Goal: Task Accomplishment & Management: Complete application form

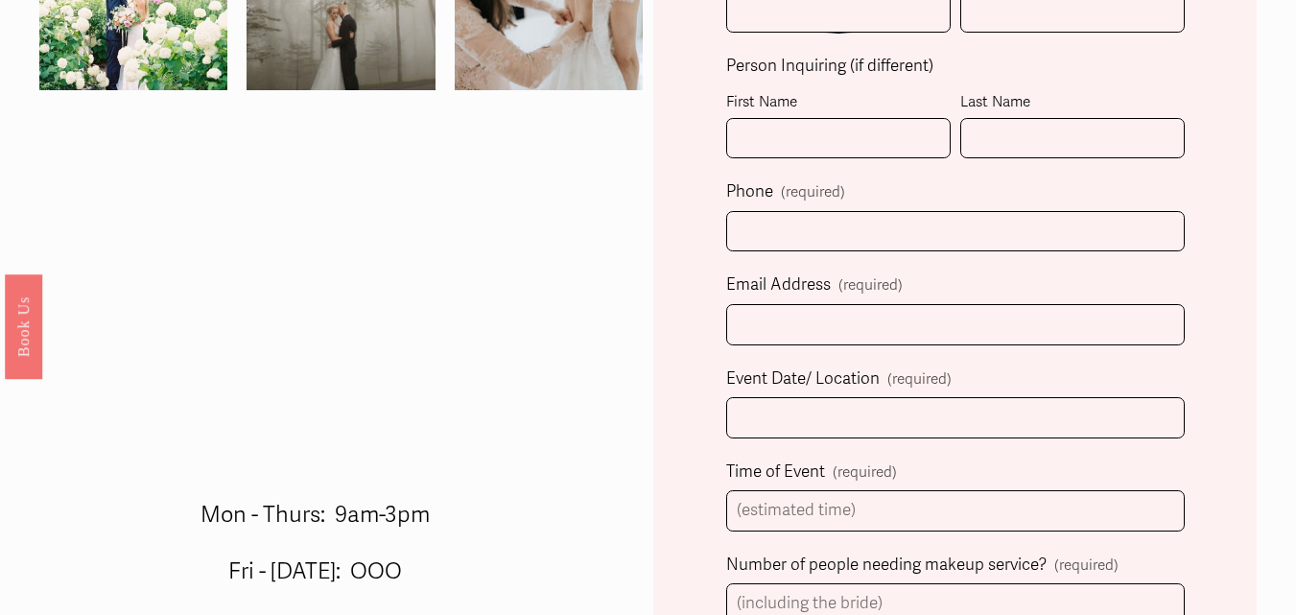
scroll to position [549, 0]
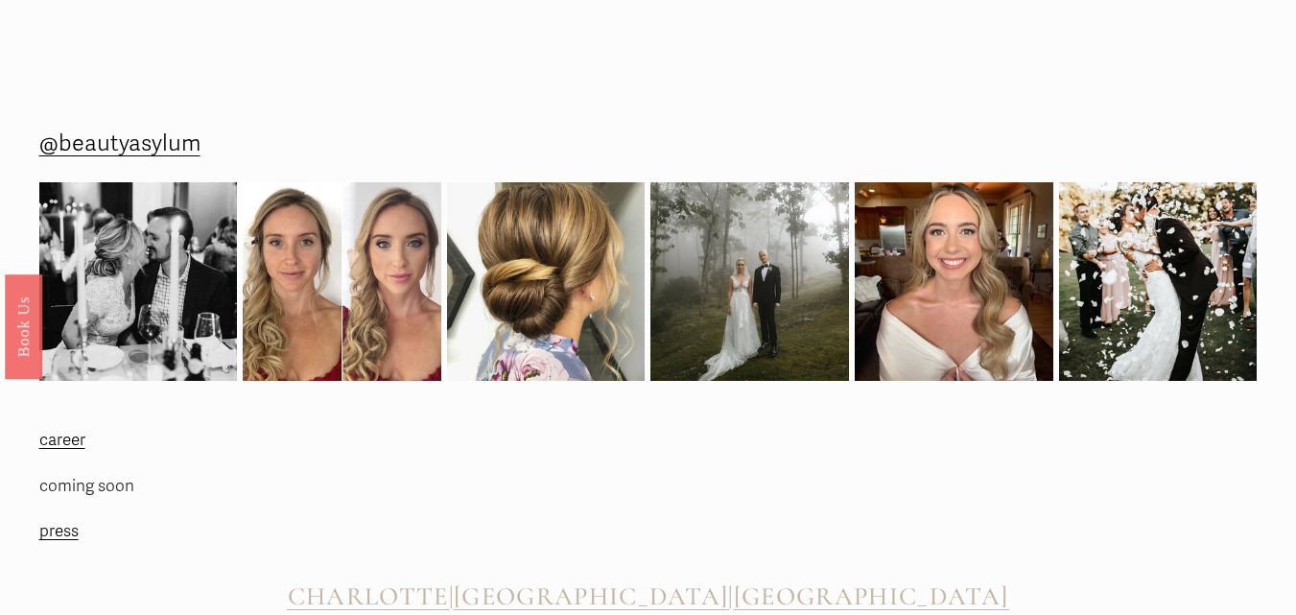
scroll to position [5735, 0]
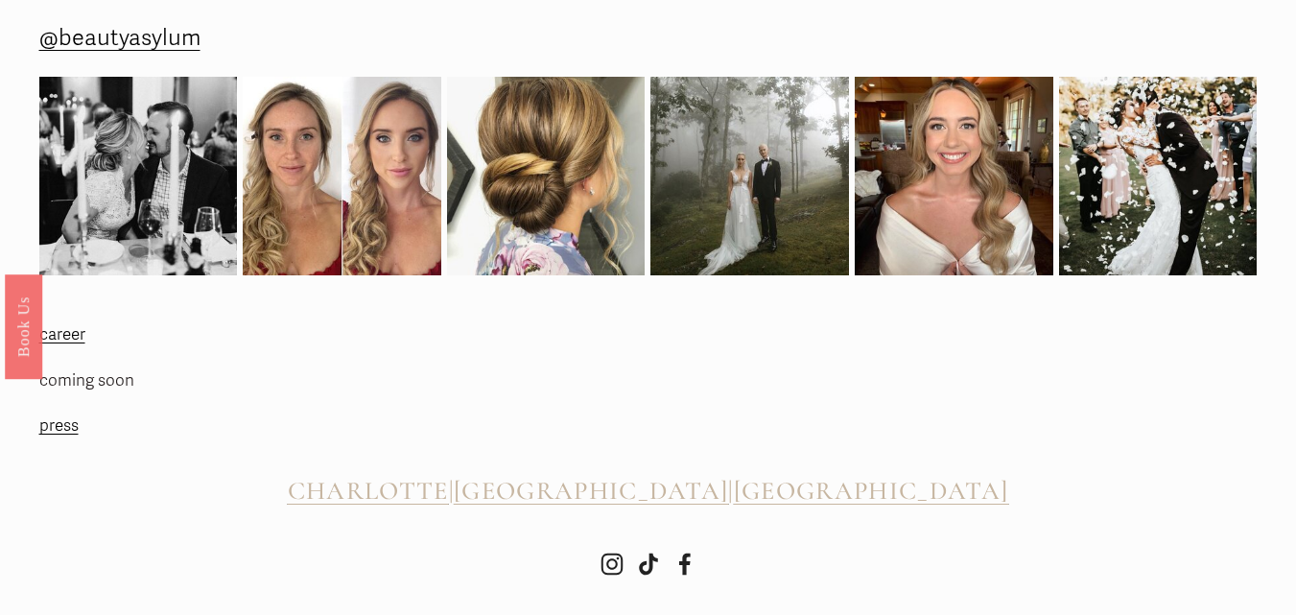
click at [691, 547] on use "Facebook" at bounding box center [685, 564] width 46 height 46
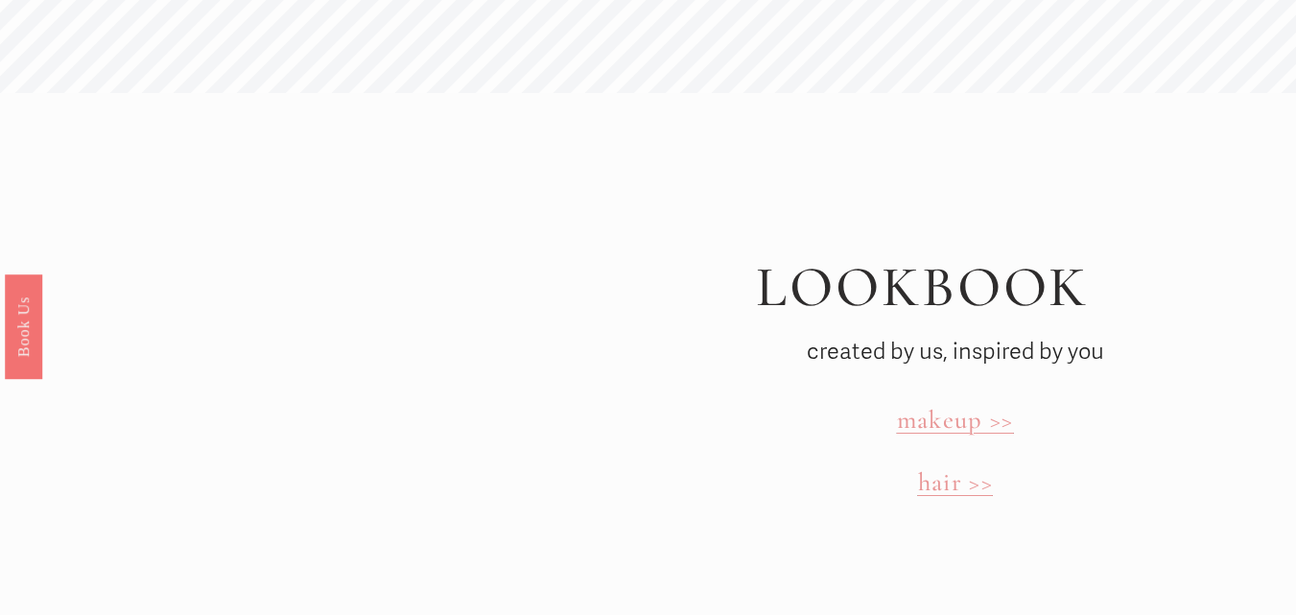
scroll to position [5735, 0]
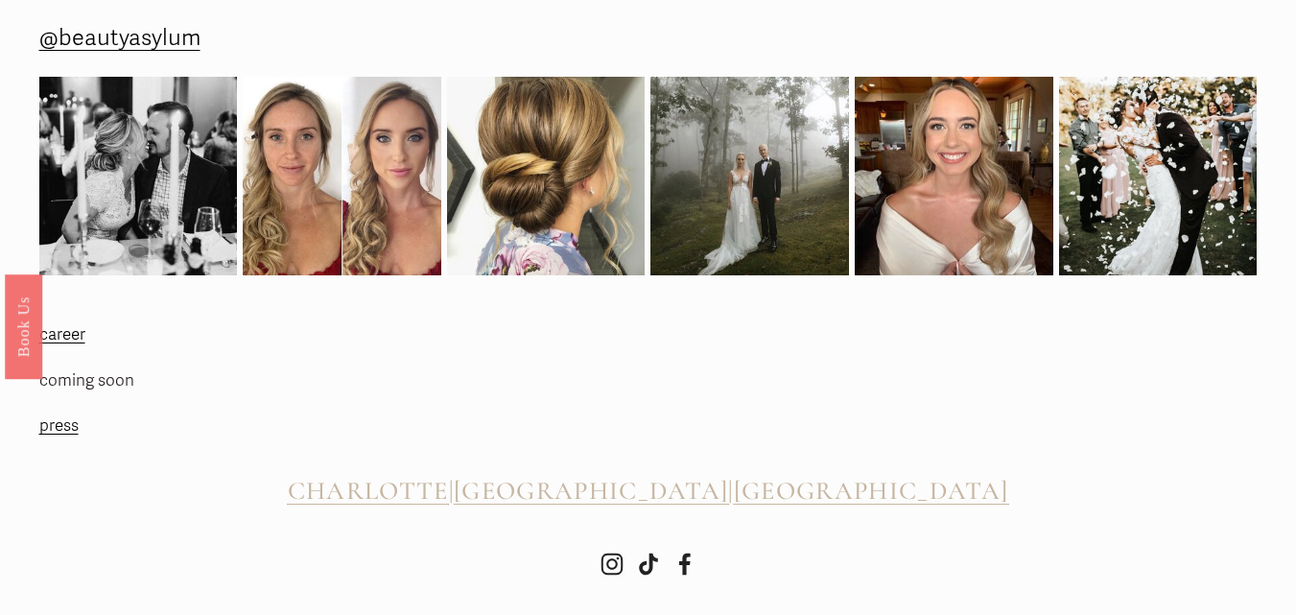
click at [692, 551] on use "Facebook" at bounding box center [685, 564] width 46 height 46
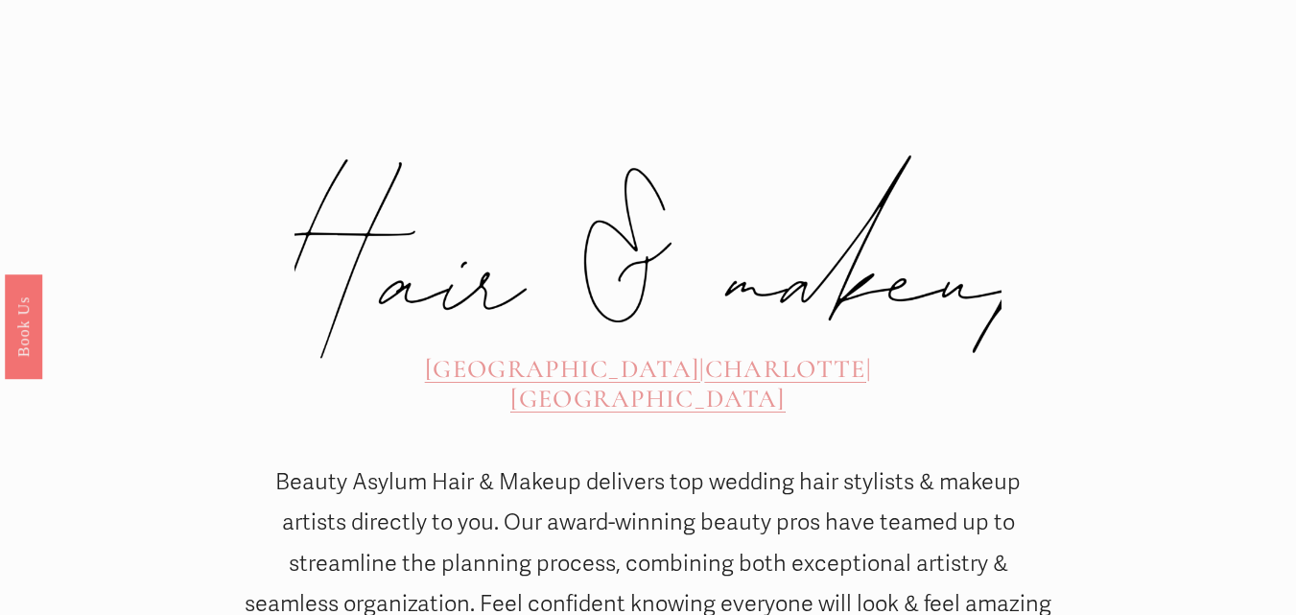
scroll to position [0, 0]
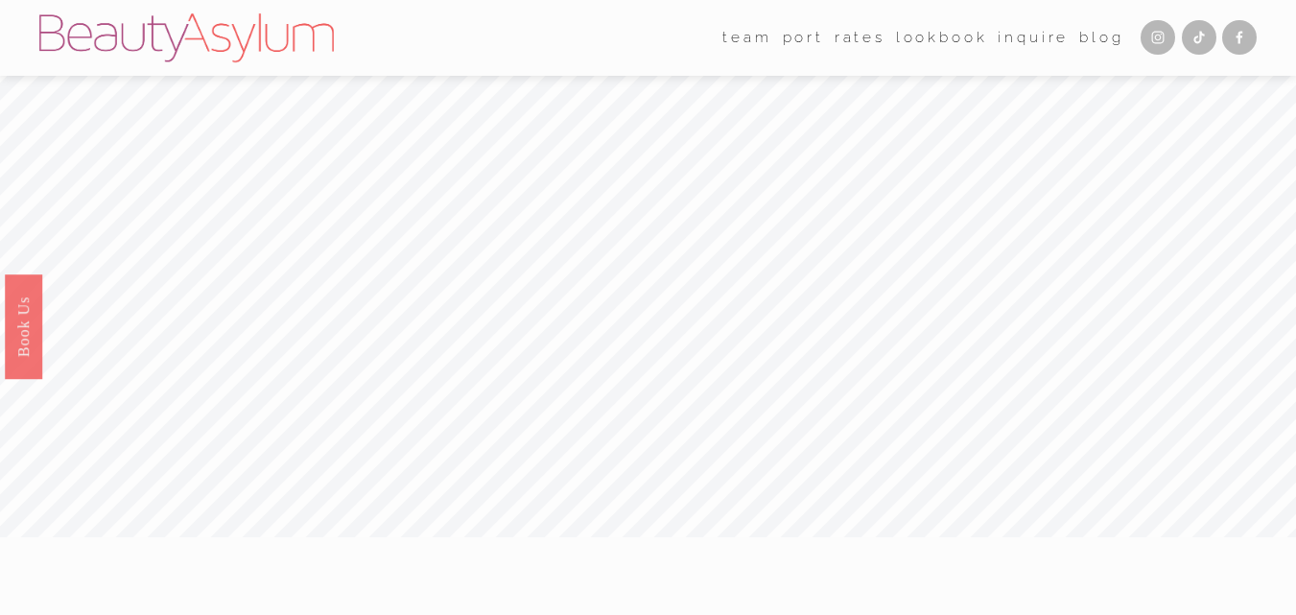
click at [1016, 29] on link "Inquire" at bounding box center [1032, 38] width 71 height 30
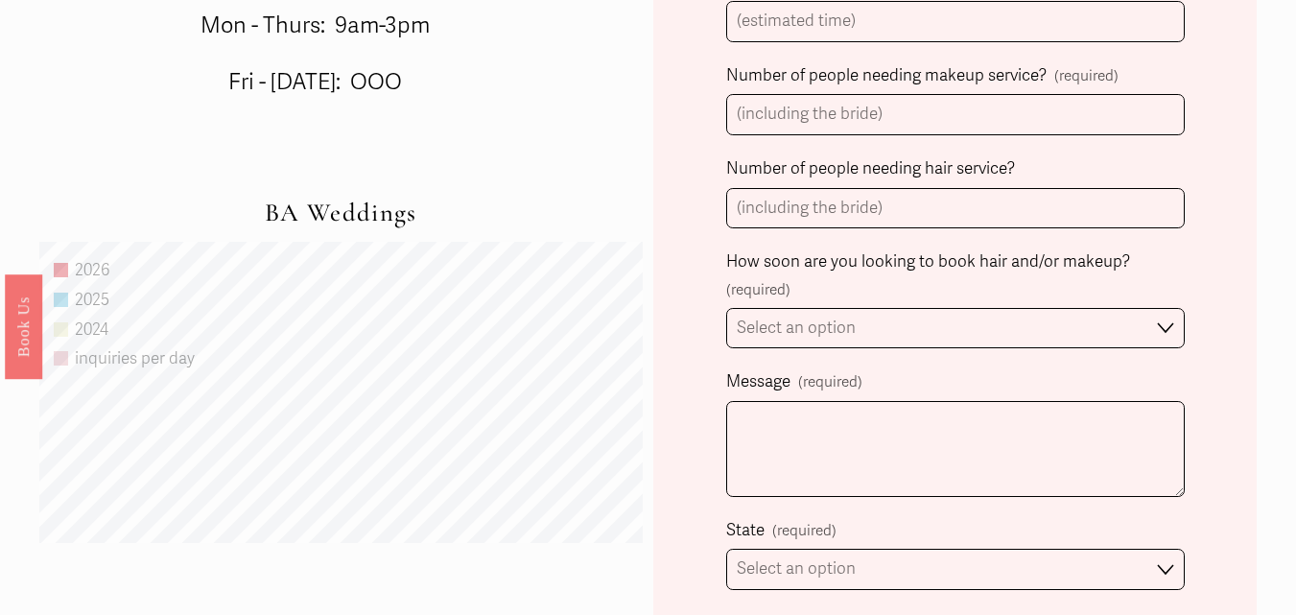
scroll to position [959, 0]
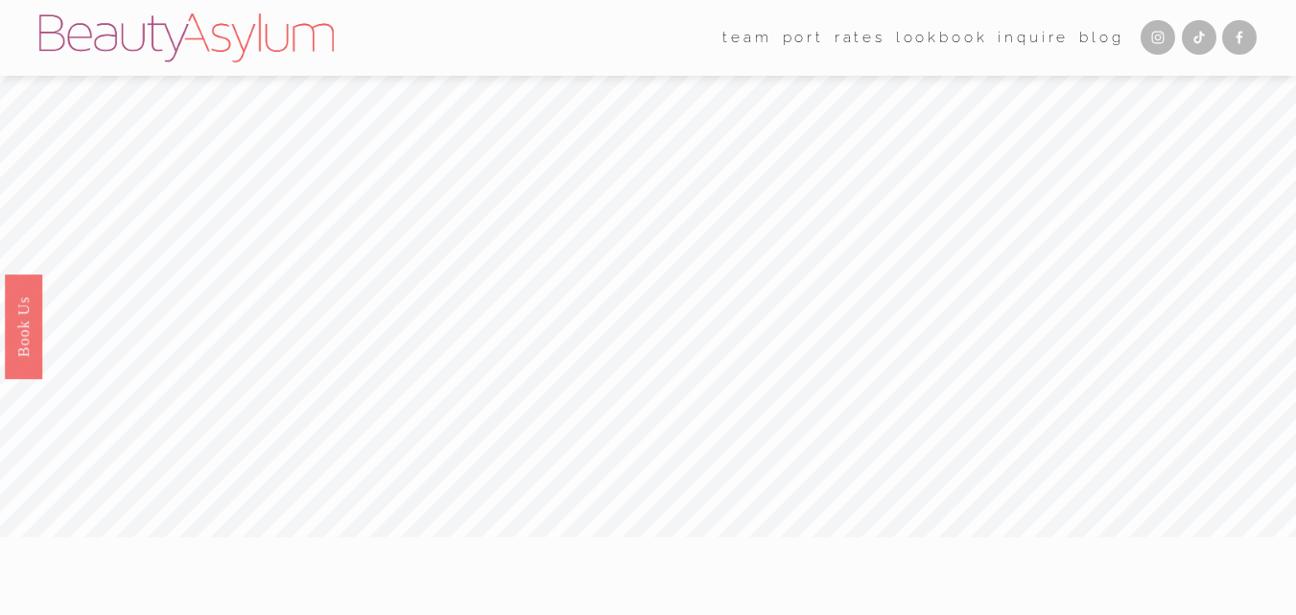
click at [1004, 36] on link "Inquire" at bounding box center [1032, 38] width 71 height 30
click at [1025, 35] on link "Inquire" at bounding box center [1032, 38] width 71 height 30
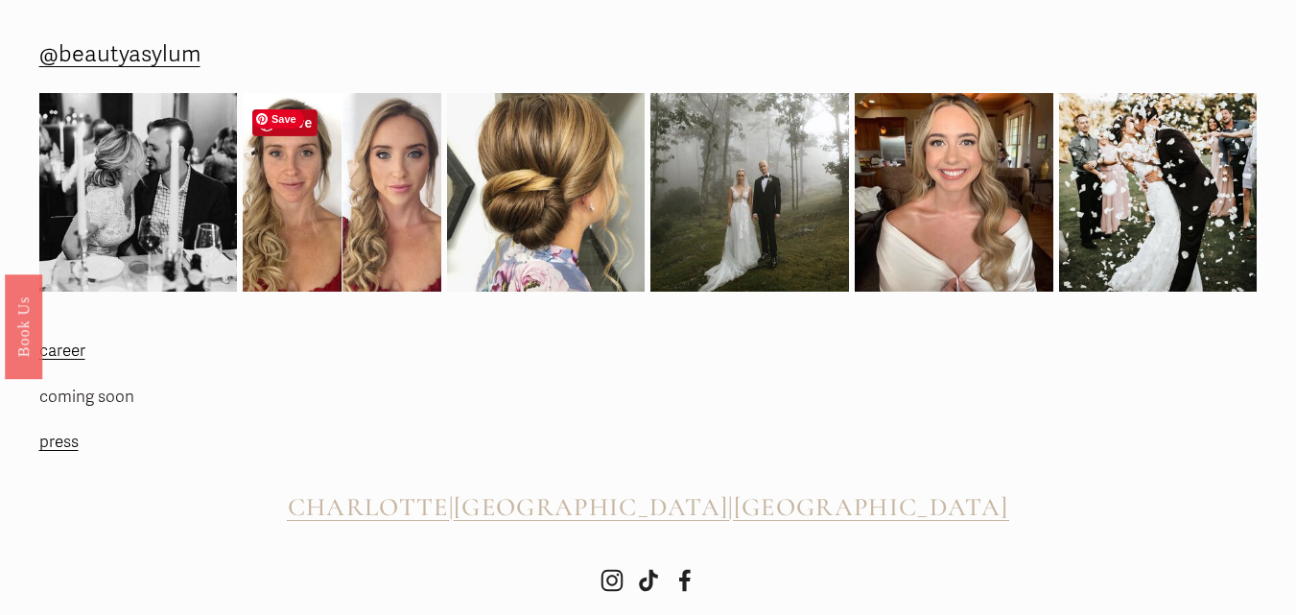
scroll to position [2307, 0]
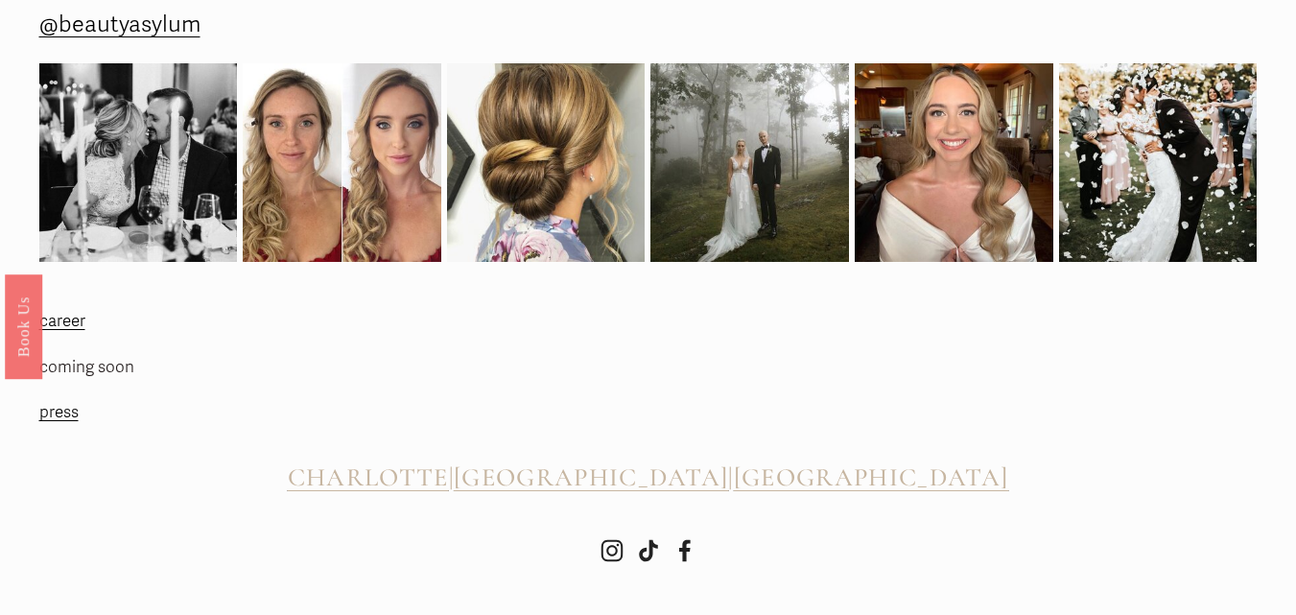
click at [678, 552] on use "Facebook" at bounding box center [685, 550] width 46 height 46
